Goal: Task Accomplishment & Management: Manage account settings

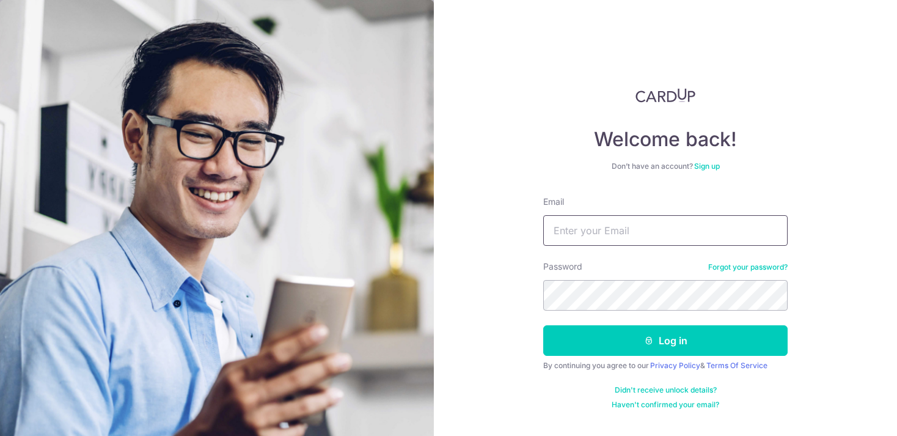
type input "[DOMAIN_NAME][EMAIL_ADDRESS][DOMAIN_NAME]"
click at [665, 340] on button "Log in" at bounding box center [665, 340] width 244 height 31
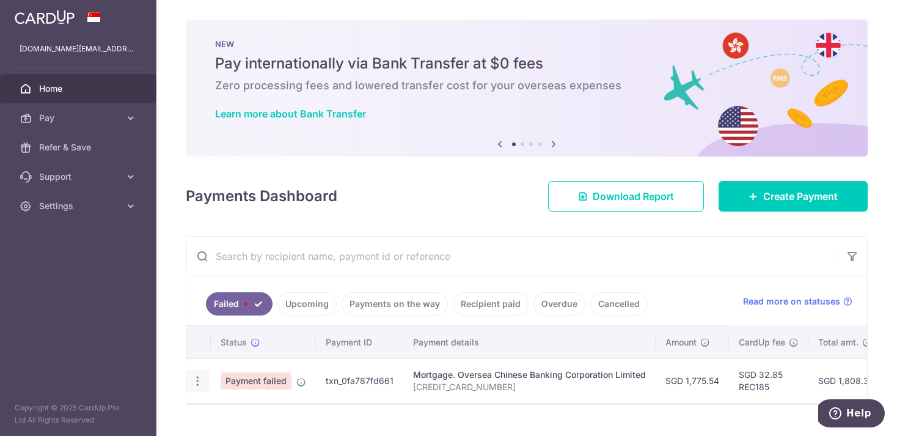
click at [196, 376] on icon "button" at bounding box center [197, 380] width 13 height 13
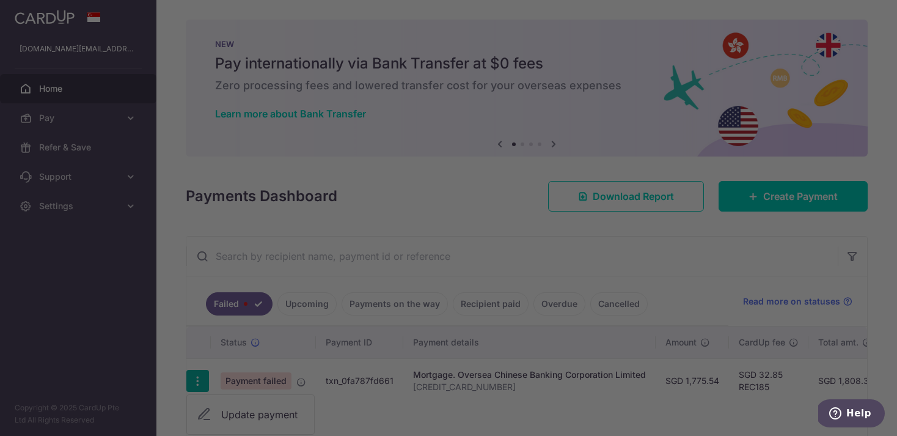
click at [274, 412] on body "[DOMAIN_NAME][EMAIL_ADDRESS][DOMAIN_NAME] Home Pay Payments Recipients Cards Re…" at bounding box center [448, 218] width 897 height 436
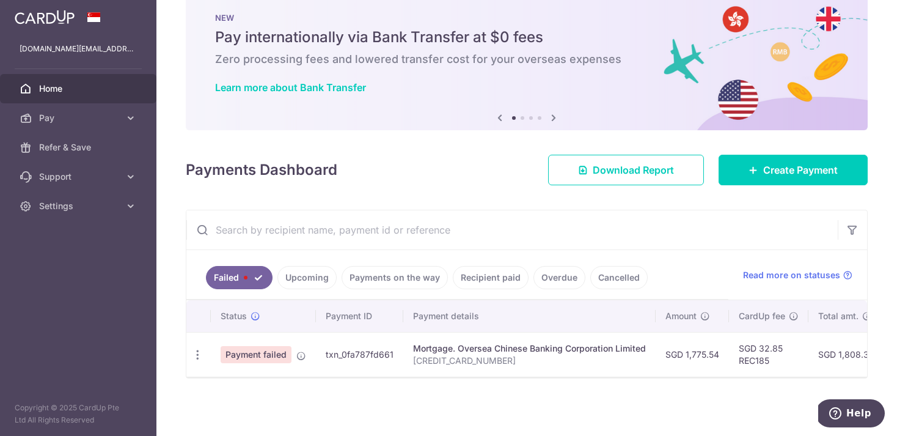
scroll to position [26, 0]
click at [196, 351] on icon "button" at bounding box center [197, 354] width 13 height 13
click at [277, 381] on span "Update payment" at bounding box center [262, 388] width 83 height 15
radio input "true"
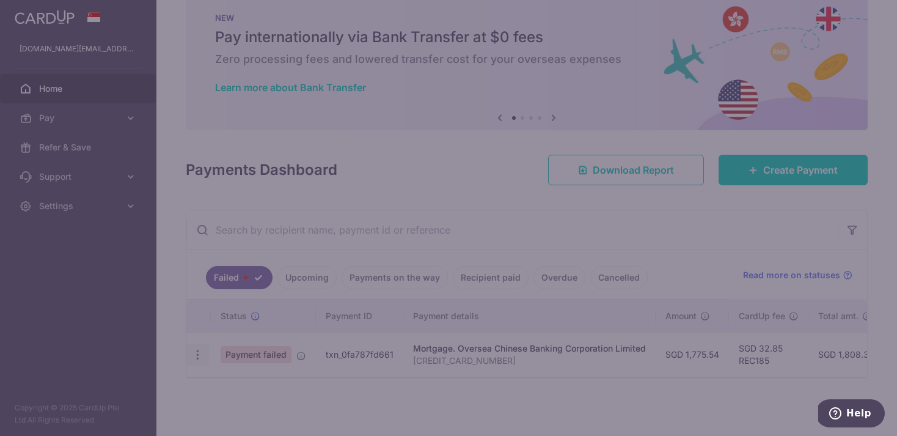
type input "1,775.54"
type input "[CREDIT_CARD_NUMBER]"
type input "REC185"
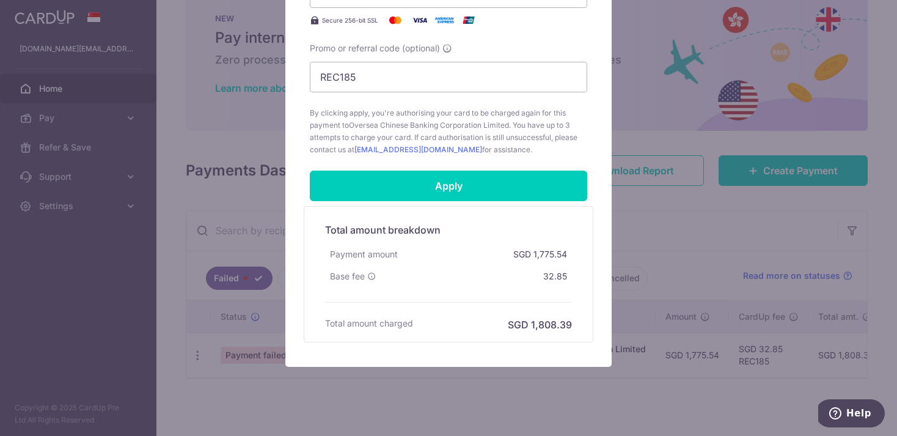
scroll to position [541, 0]
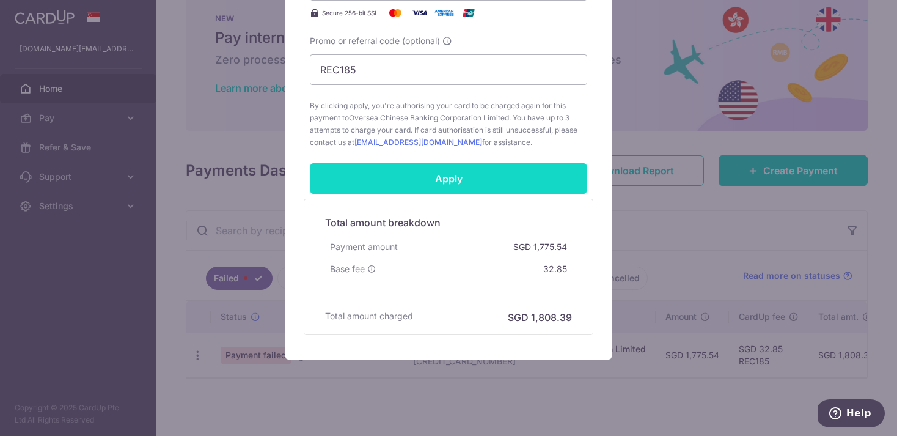
click at [407, 183] on input "Apply" at bounding box center [448, 178] width 277 height 31
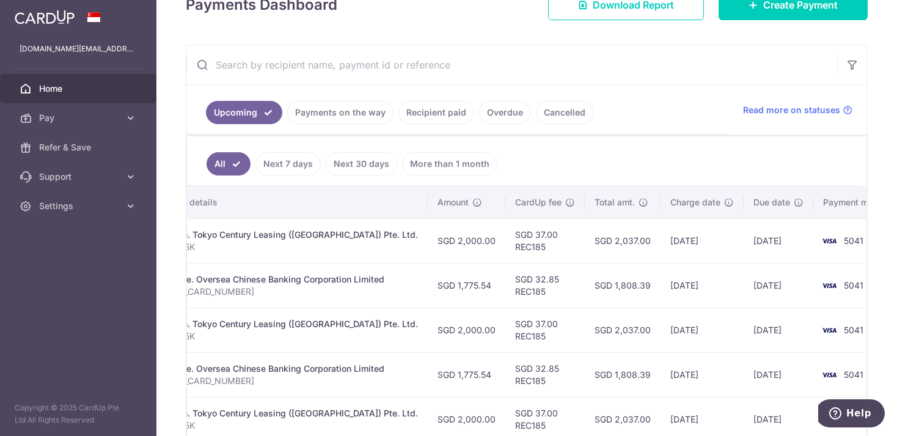
scroll to position [0, 294]
click at [318, 111] on link "Payments on the way" at bounding box center [340, 112] width 106 height 23
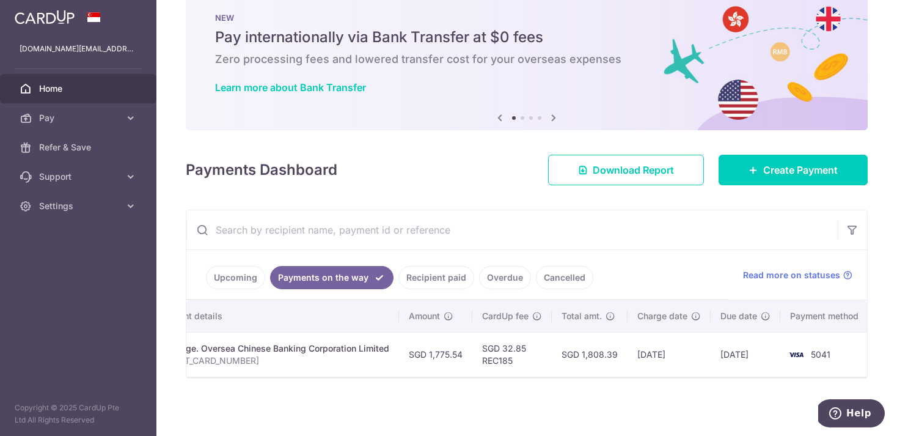
scroll to position [0, 266]
